Goal: Register for event/course

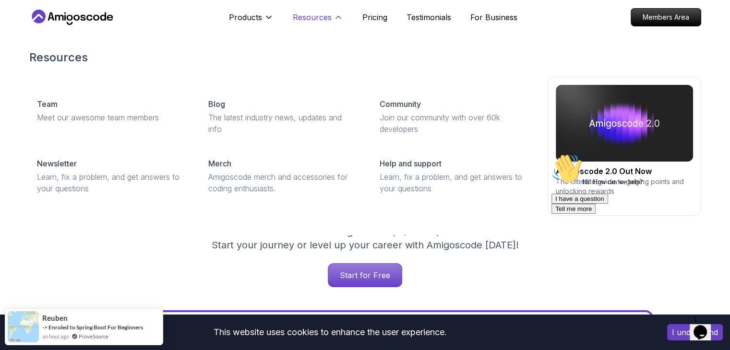
click at [332, 12] on button "Resources" at bounding box center [318, 21] width 50 height 19
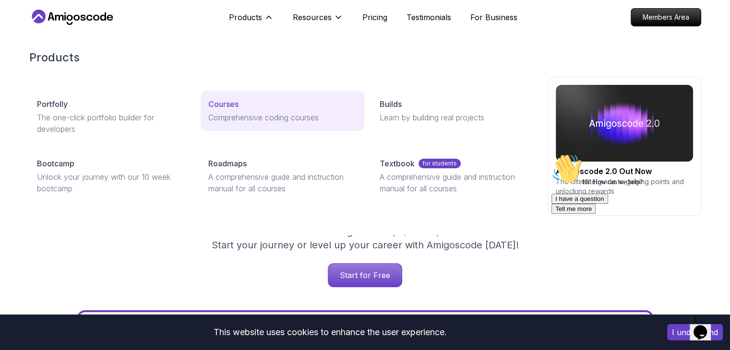
click at [230, 100] on p "Courses" at bounding box center [223, 104] width 30 height 12
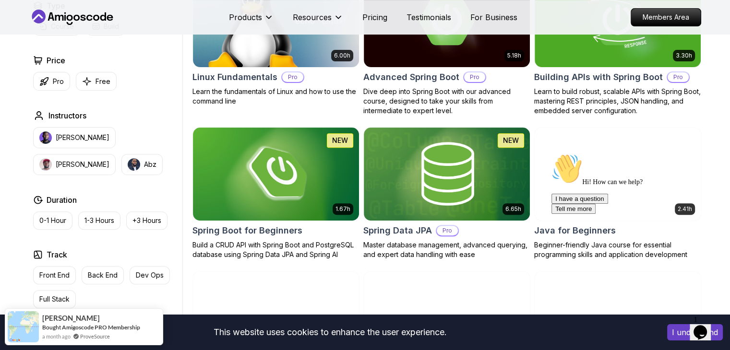
scroll to position [330, 0]
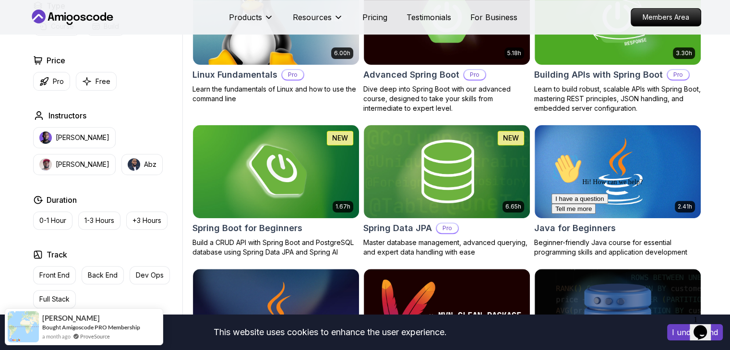
click at [591, 163] on div "Hi! How can we help? I have a question Tell me more" at bounding box center [637, 184] width 173 height 60
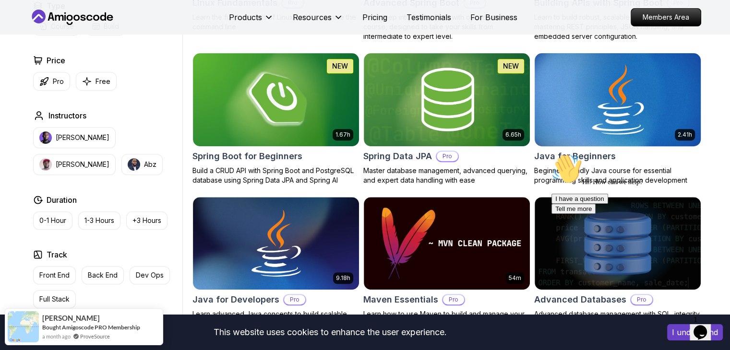
click at [578, 99] on img at bounding box center [617, 99] width 174 height 97
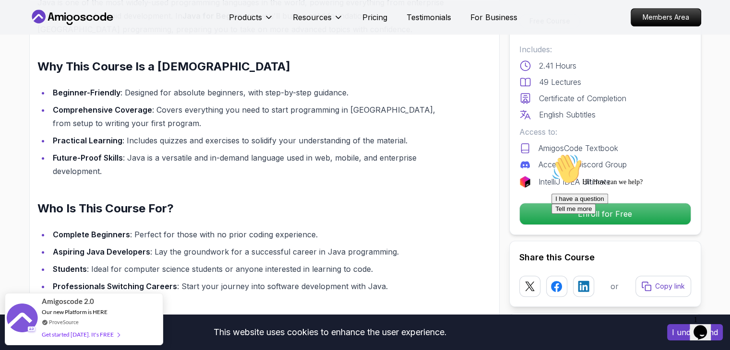
scroll to position [693, 0]
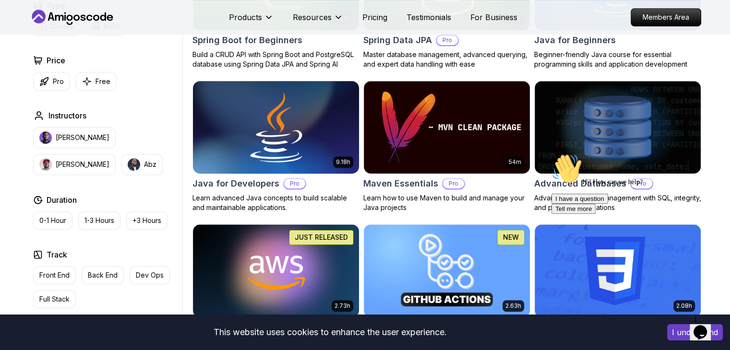
scroll to position [519, 0]
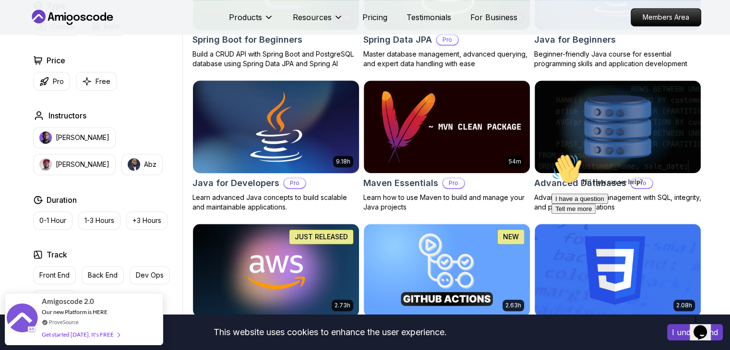
click at [274, 148] on img at bounding box center [276, 126] width 174 height 97
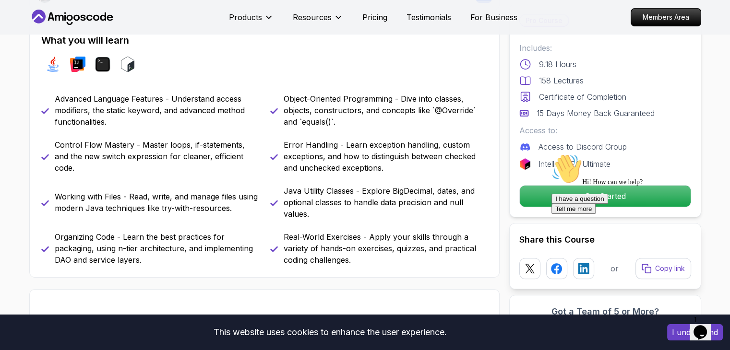
scroll to position [401, 0]
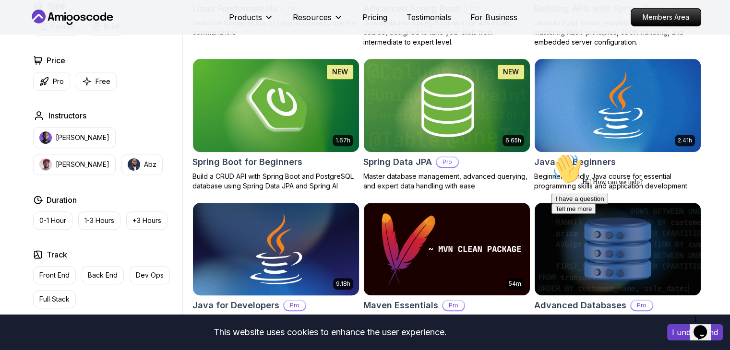
scroll to position [396, 0]
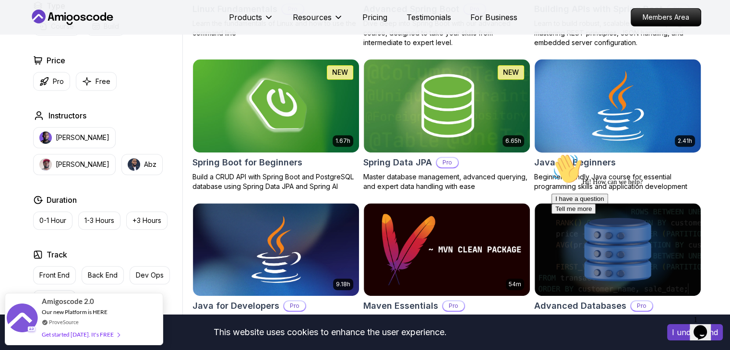
click at [586, 142] on img at bounding box center [617, 105] width 174 height 97
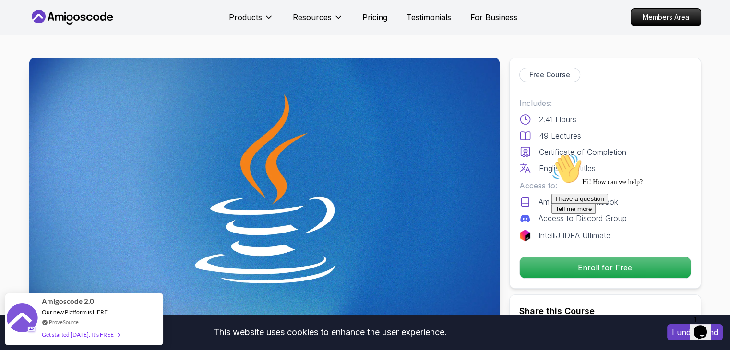
click at [607, 214] on div "I have a question Tell me more" at bounding box center [637, 204] width 173 height 20
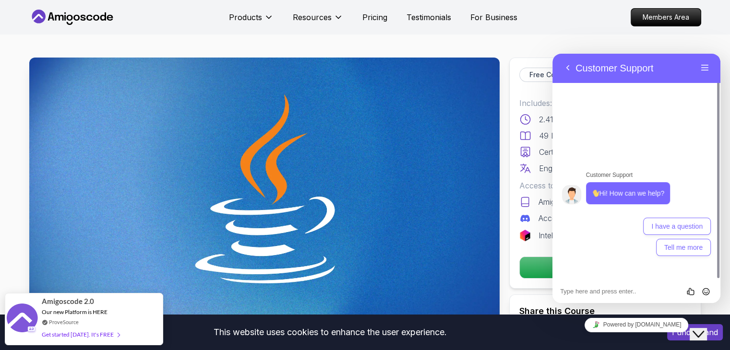
click at [567, 67] on button "Back" at bounding box center [567, 68] width 15 height 14
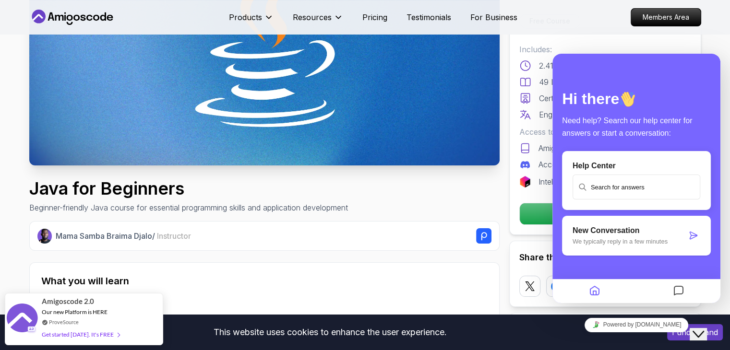
click at [704, 329] on icon "Close Chat This icon closes the chat window." at bounding box center [698, 335] width 12 height 12
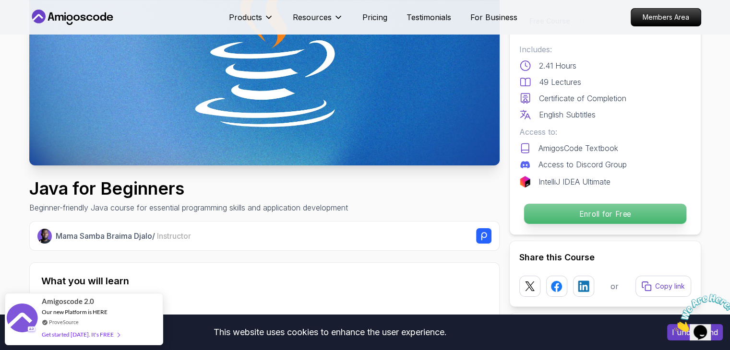
click at [614, 216] on p "Enroll for Free" at bounding box center [604, 214] width 162 height 20
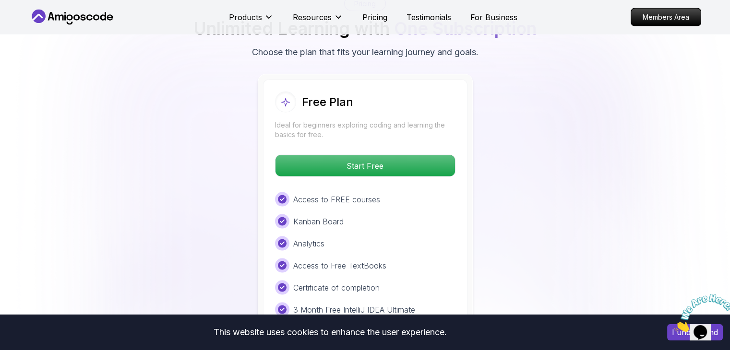
scroll to position [1950, 0]
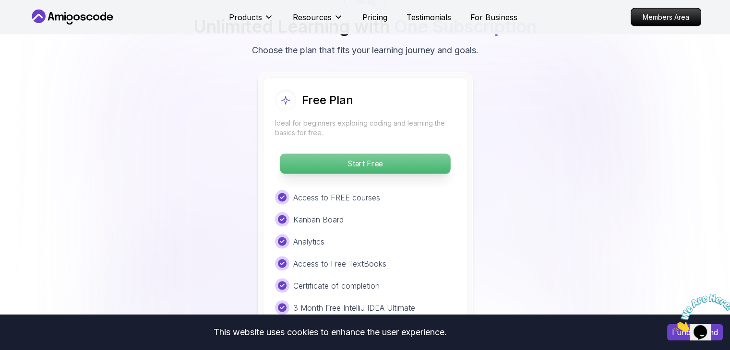
click at [399, 154] on p "Start Free" at bounding box center [365, 164] width 170 height 20
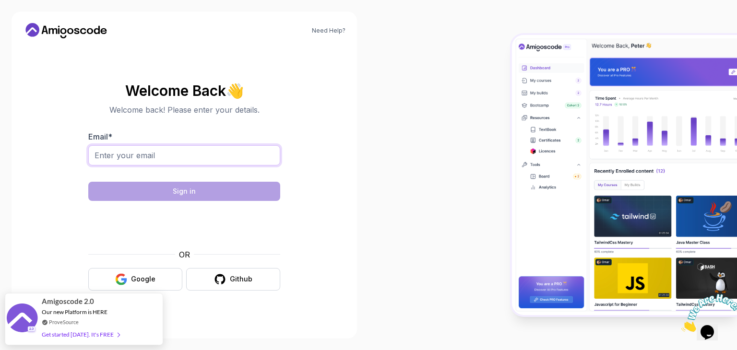
click at [204, 159] on input "Email *" at bounding box center [184, 155] width 192 height 20
click at [360, 248] on div "Need Help? Welcome Back 👋 Welcome back! Please enter your details. Email * Sign…" at bounding box center [184, 175] width 368 height 350
click at [159, 277] on button "Google" at bounding box center [135, 279] width 94 height 23
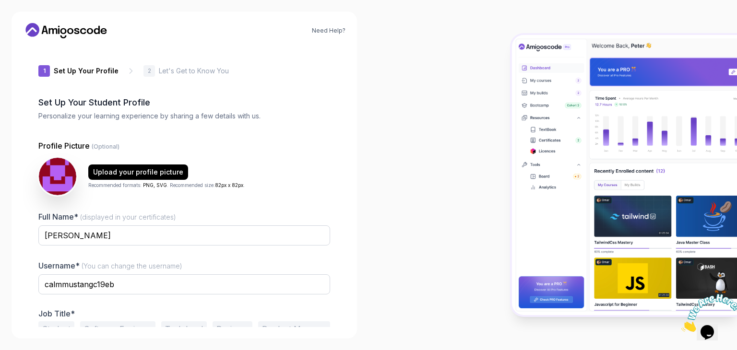
scroll to position [50, 0]
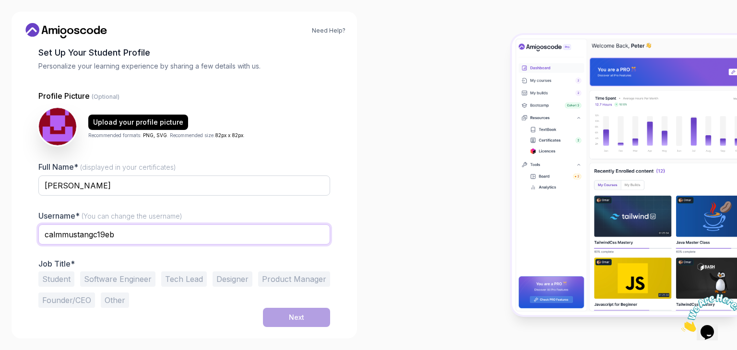
click at [124, 239] on input "calmmustangc19eb" at bounding box center [184, 235] width 292 height 20
type input "asfar_2333"
click at [56, 284] on button "Student" at bounding box center [56, 279] width 36 height 15
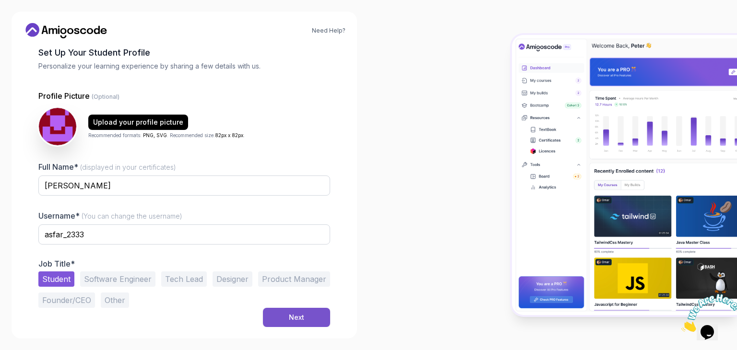
click at [297, 320] on div "Next" at bounding box center [296, 318] width 15 height 10
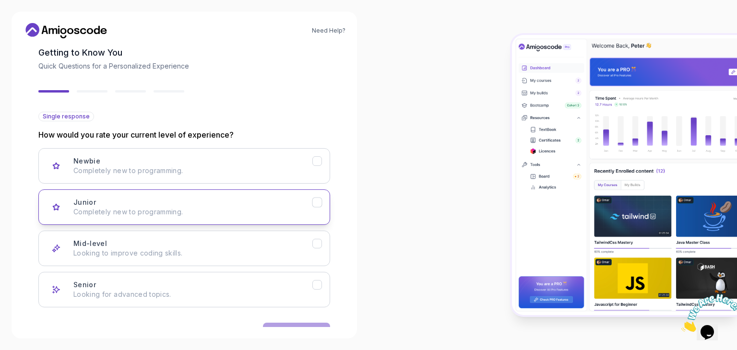
click at [141, 218] on button "Junior Completely new to programming." at bounding box center [184, 208] width 292 height 36
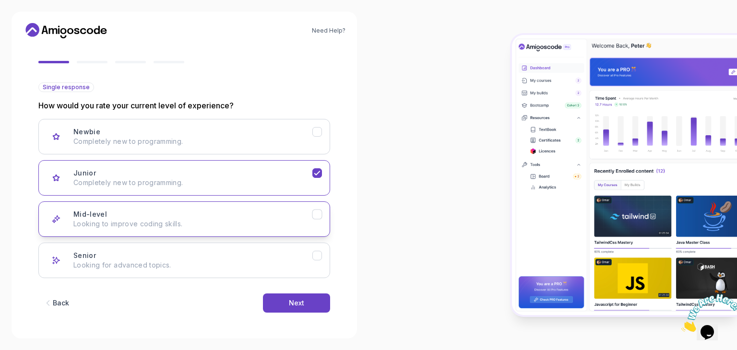
click at [175, 221] on p "Looking to improve coding skills." at bounding box center [192, 224] width 239 height 10
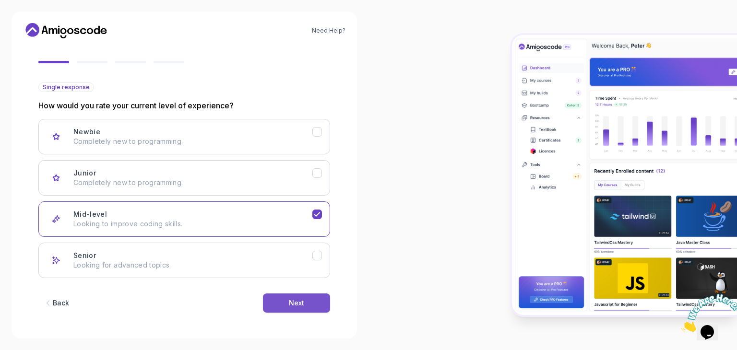
click at [283, 304] on button "Next" at bounding box center [296, 303] width 67 height 19
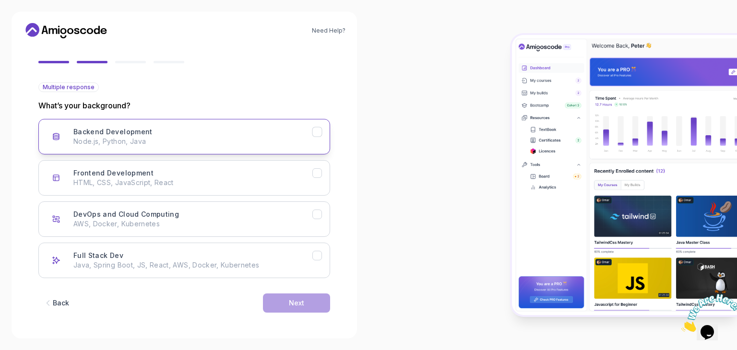
click at [160, 127] on div "Backend Development Node.js, Python, Java" at bounding box center [192, 136] width 239 height 19
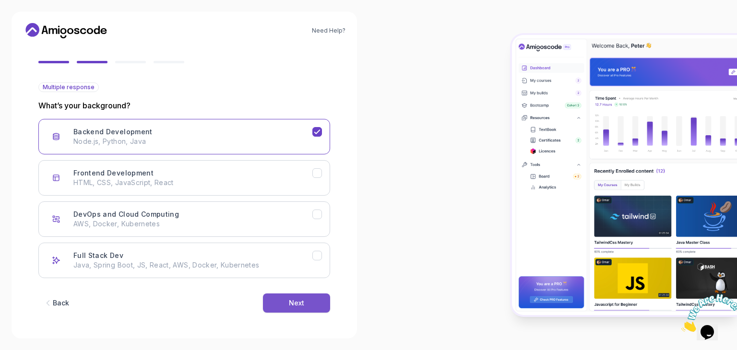
click at [293, 310] on button "Next" at bounding box center [296, 303] width 67 height 19
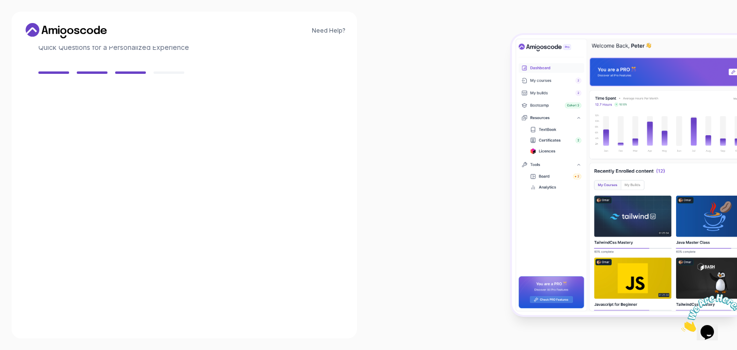
scroll to position [69, 0]
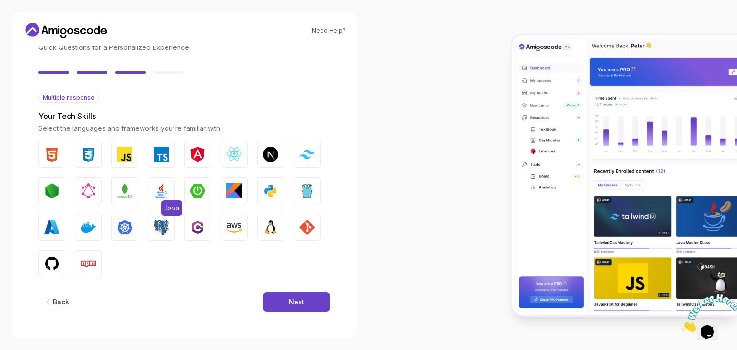
click at [162, 194] on img "button" at bounding box center [161, 190] width 15 height 15
click at [258, 190] on button "Python" at bounding box center [270, 191] width 27 height 27
click at [297, 293] on button "Next" at bounding box center [296, 302] width 67 height 19
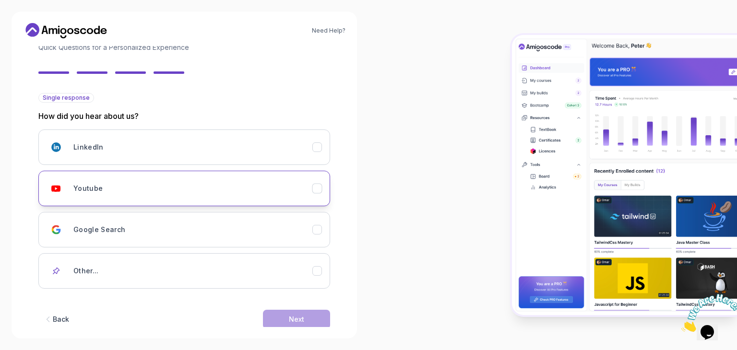
scroll to position [85, 0]
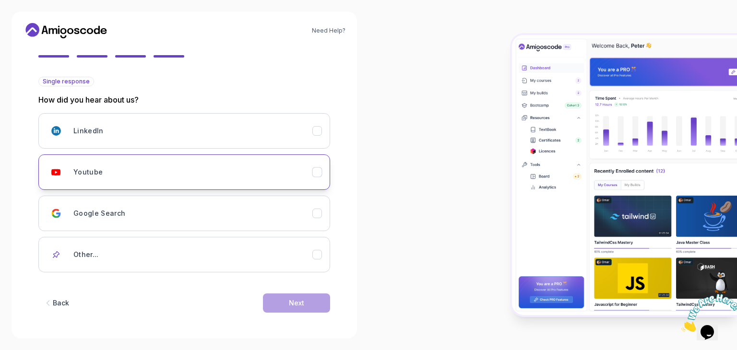
click at [216, 179] on div "Youtube" at bounding box center [192, 172] width 239 height 19
click at [301, 295] on button "Next" at bounding box center [296, 303] width 67 height 19
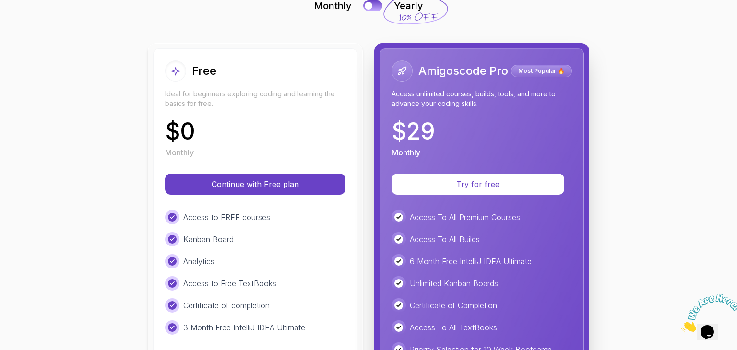
scroll to position [75, 0]
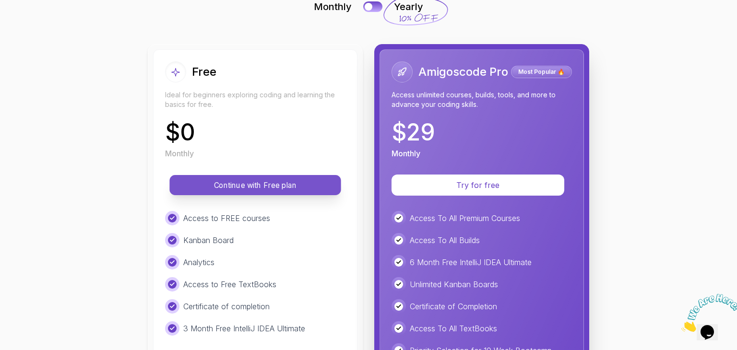
click at [261, 190] on p "Continue with Free plan" at bounding box center [255, 185] width 150 height 11
